Goal: Check status: Check status

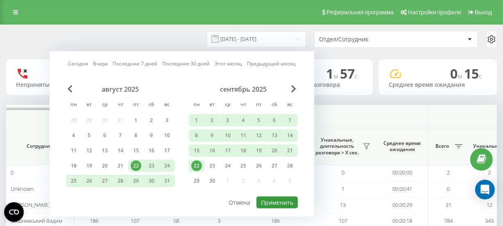
click at [282, 199] on button "Применить" at bounding box center [277, 203] width 41 height 12
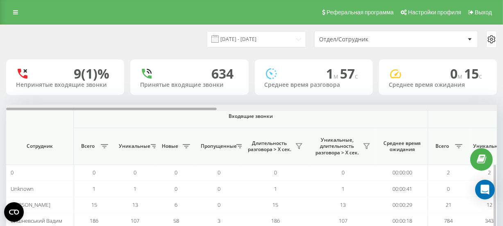
scroll to position [0, 491]
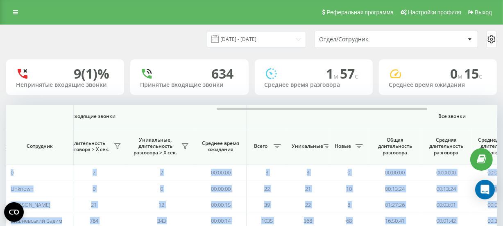
drag, startPoint x: 195, startPoint y: 107, endPoint x: 348, endPoint y: 102, distance: 153.8
click at [348, 102] on div "22.08.2025 - 22.09.2025 Отдел/Сотрудник 9 (1)% Непринятые входящие звонки 634 П…" at bounding box center [251, 163] width 491 height 276
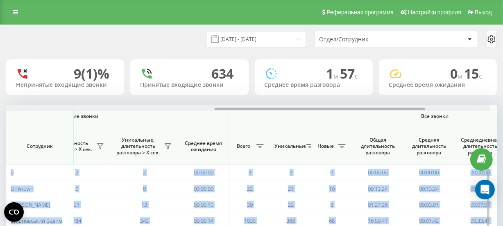
scroll to position [0, 539]
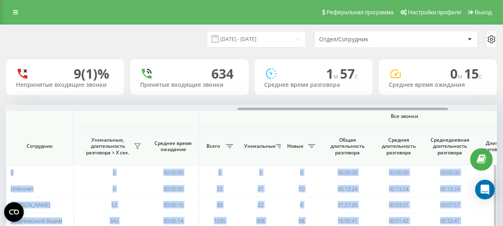
drag, startPoint x: 343, startPoint y: 109, endPoint x: 364, endPoint y: 109, distance: 20.5
click at [364, 109] on div at bounding box center [343, 109] width 211 height 2
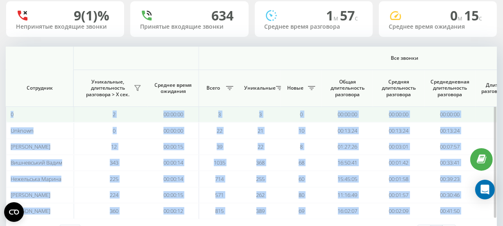
scroll to position [16, 0]
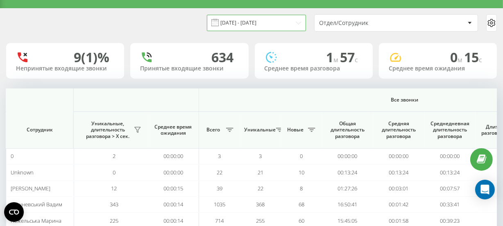
click at [284, 26] on input "22.08.2025 - 22.09.2025" at bounding box center [256, 23] width 99 height 16
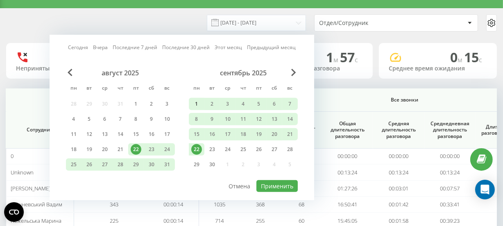
click at [198, 103] on div "1" at bounding box center [196, 104] width 11 height 11
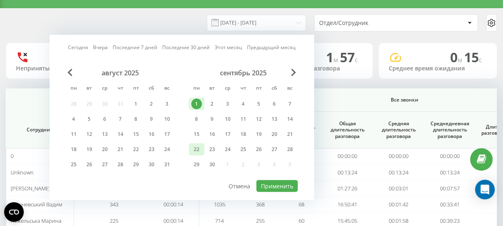
click at [193, 148] on div "22" at bounding box center [196, 149] width 11 height 11
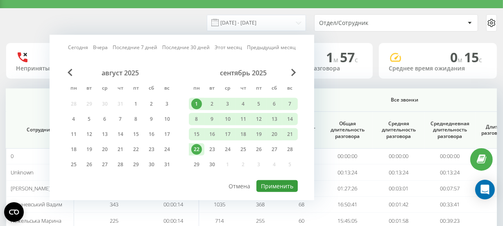
click at [268, 180] on button "Применить" at bounding box center [277, 186] width 41 height 12
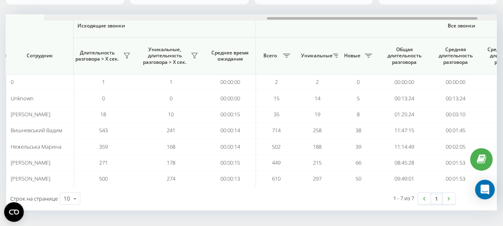
scroll to position [0, 530]
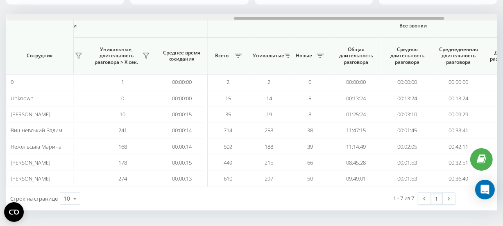
drag, startPoint x: 200, startPoint y: 17, endPoint x: 425, endPoint y: 5, distance: 225.8
click at [425, 5] on div "01.09.2025 - 22.09.2025 Отдел/Сотрудник 6 (1)% Непринятые входящие звонки 470 П…" at bounding box center [251, 72] width 491 height 276
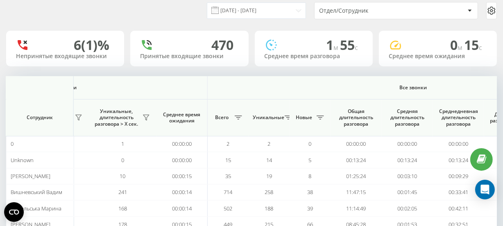
scroll to position [0, 0]
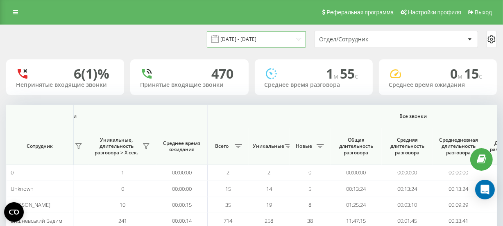
click at [262, 44] on input "01.09.2025 - 22.09.2025" at bounding box center [256, 39] width 99 height 16
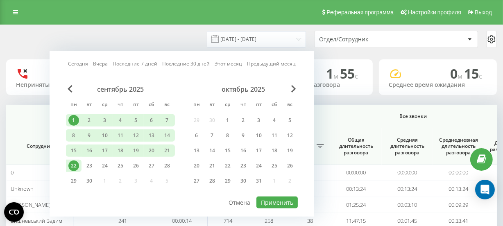
click at [73, 162] on div "22" at bounding box center [73, 166] width 11 height 11
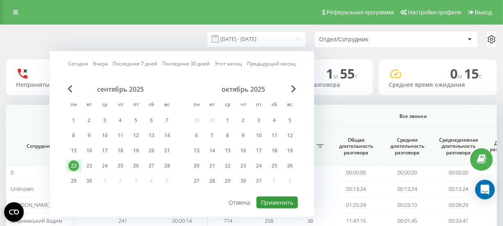
click at [277, 197] on button "Применить" at bounding box center [277, 203] width 41 height 12
type input "[DATE] - [DATE]"
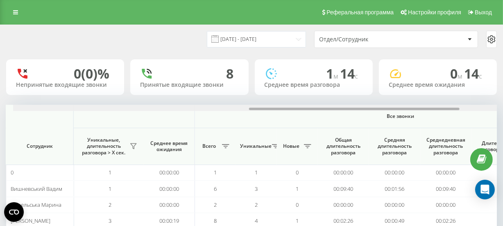
scroll to position [0, 549]
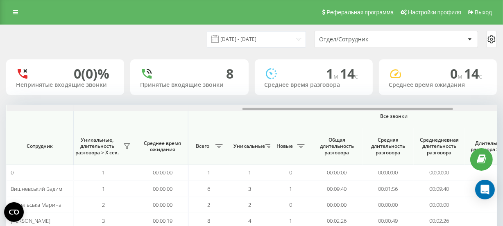
drag, startPoint x: 201, startPoint y: 109, endPoint x: 437, endPoint y: 105, distance: 236.1
click at [437, 105] on div at bounding box center [252, 108] width 491 height 6
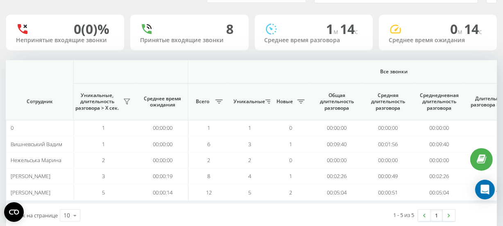
scroll to position [62, 0]
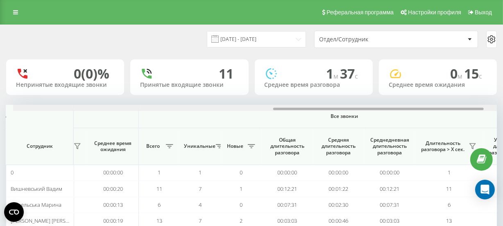
scroll to position [0, 614]
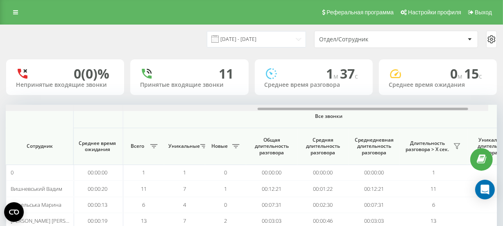
drag, startPoint x: 195, startPoint y: 108, endPoint x: 459, endPoint y: 102, distance: 264.0
click at [459, 102] on div "[DATE] - [DATE] Отдел/Сотрудник 0 (0)% Непринятые входящие звонки 11 Принятые в…" at bounding box center [251, 148] width 491 height 247
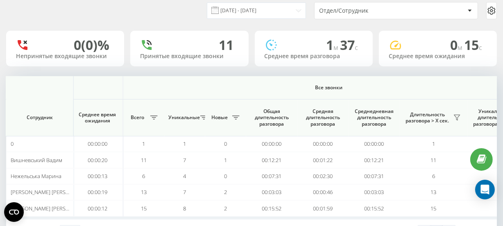
scroll to position [62, 0]
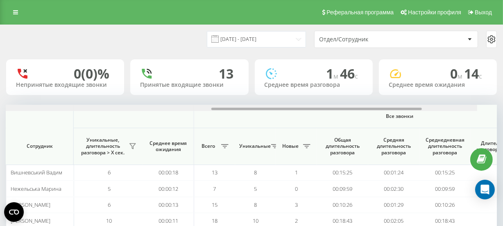
scroll to position [0, 563]
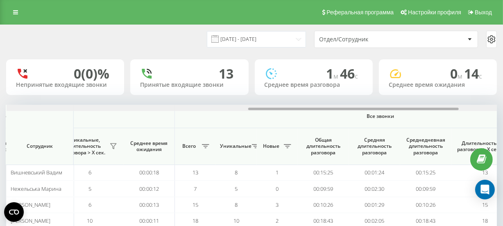
drag, startPoint x: 209, startPoint y: 108, endPoint x: 450, endPoint y: 105, distance: 241.9
click at [450, 105] on div at bounding box center [252, 108] width 491 height 6
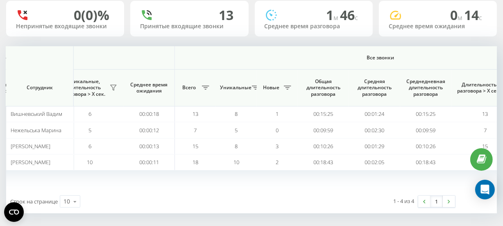
scroll to position [62, 0]
